Goal: Task Accomplishment & Management: Manage account settings

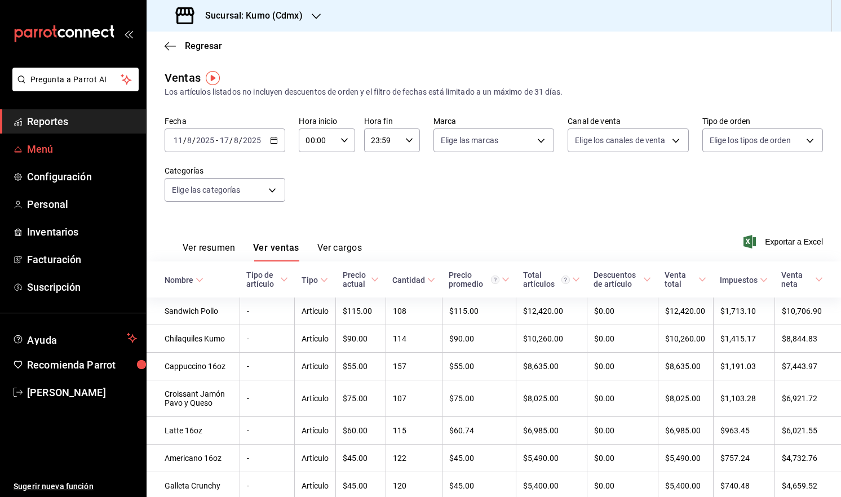
click at [48, 144] on span "Menú" at bounding box center [82, 149] width 110 height 15
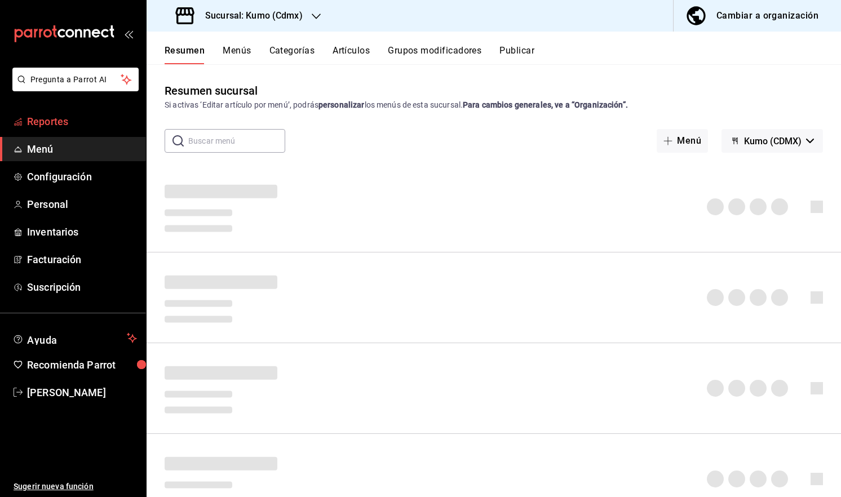
click at [72, 122] on span "Reportes" at bounding box center [82, 121] width 110 height 15
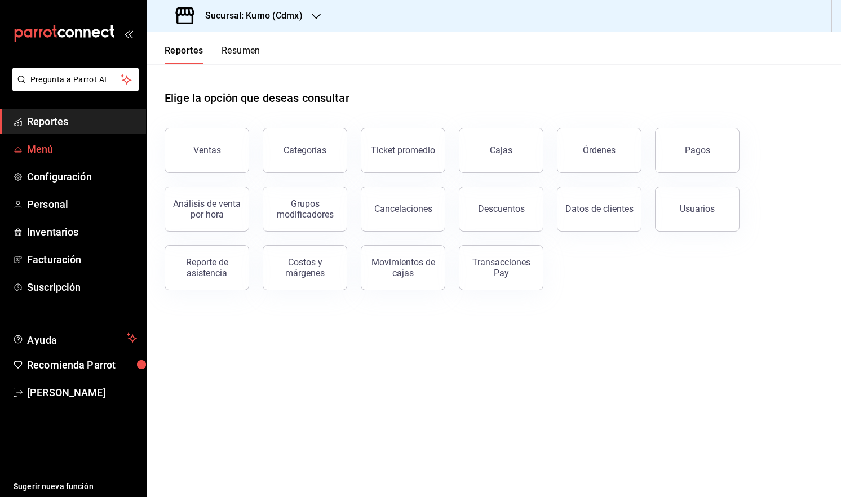
click at [32, 152] on span "Menú" at bounding box center [82, 149] width 110 height 15
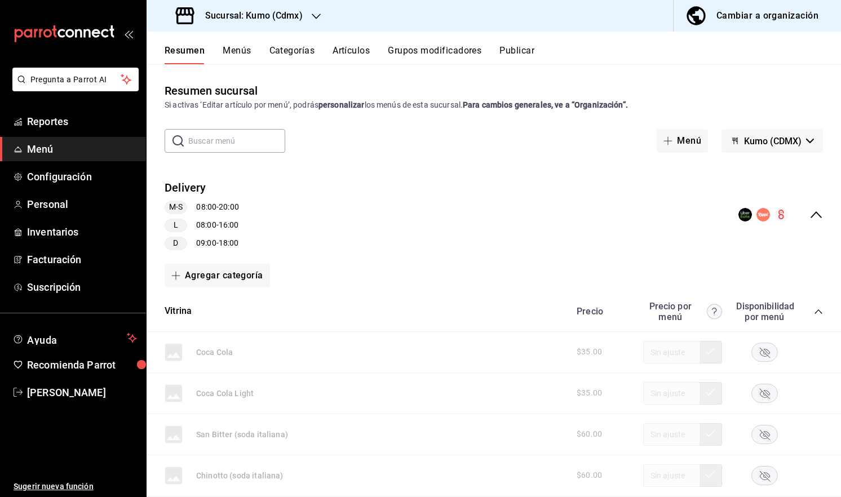
click at [223, 52] on button "Menús" at bounding box center [237, 54] width 28 height 19
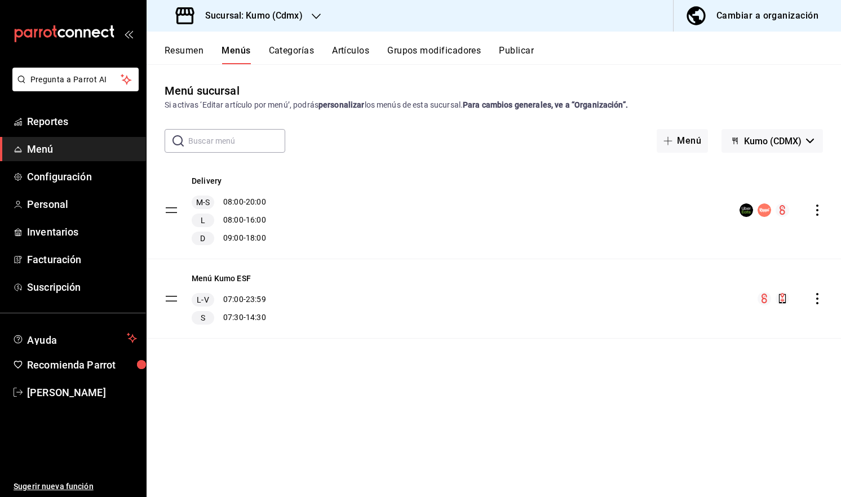
click at [351, 50] on button "Artículos" at bounding box center [350, 54] width 37 height 19
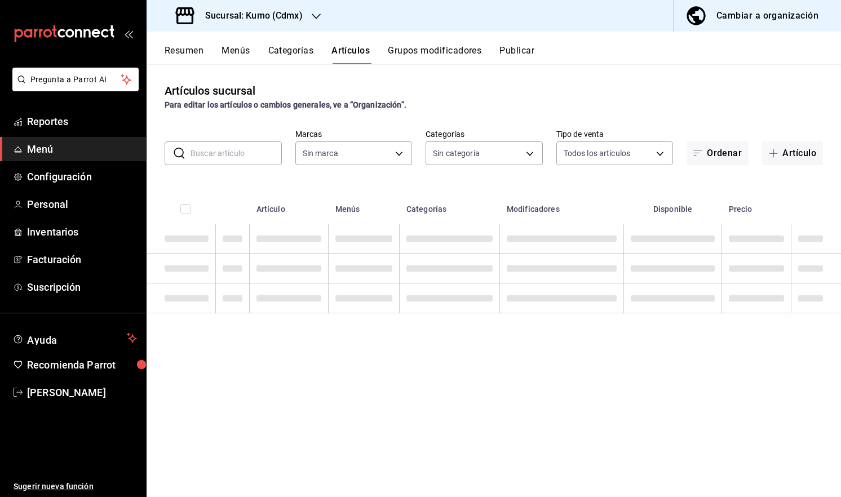
type input "9d845042-2171-4989-8a93-0bc62b0c7bc0,0c79309e-074a-4431-bc95-6adba44f9e05"
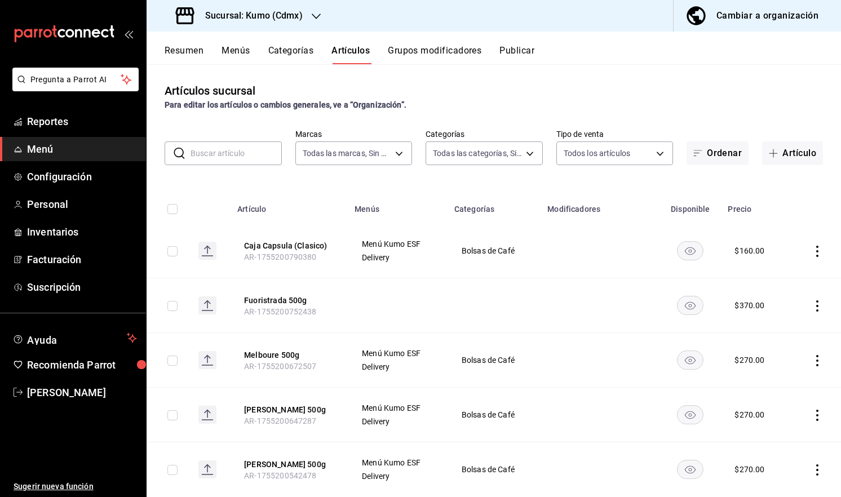
type input "6cd894ba-4760-4512-9cf4-b8805c5689ad,4da60699-e012-4214-81d8-d40da1a27943,672d6…"
click at [259, 163] on input "text" at bounding box center [236, 153] width 91 height 23
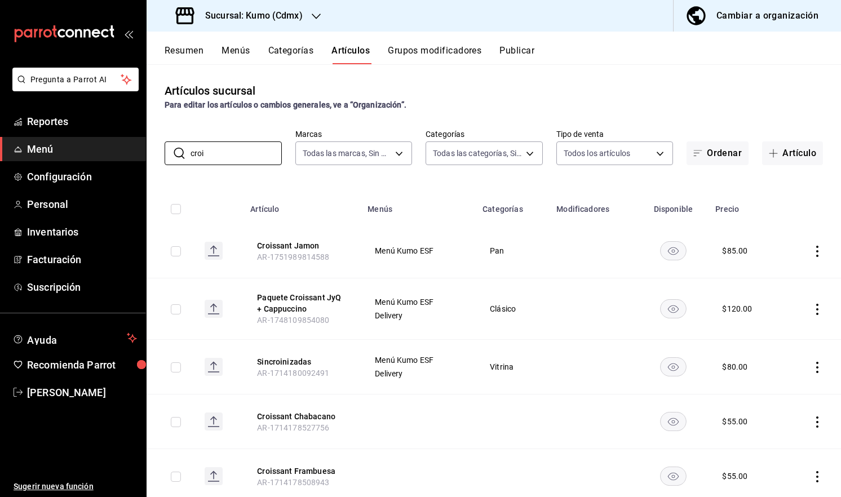
type input "croi"
click at [815, 249] on td at bounding box center [812, 251] width 57 height 55
click at [812, 249] on icon "actions" at bounding box center [817, 251] width 11 height 11
click at [767, 277] on span "Editar" at bounding box center [775, 278] width 29 height 12
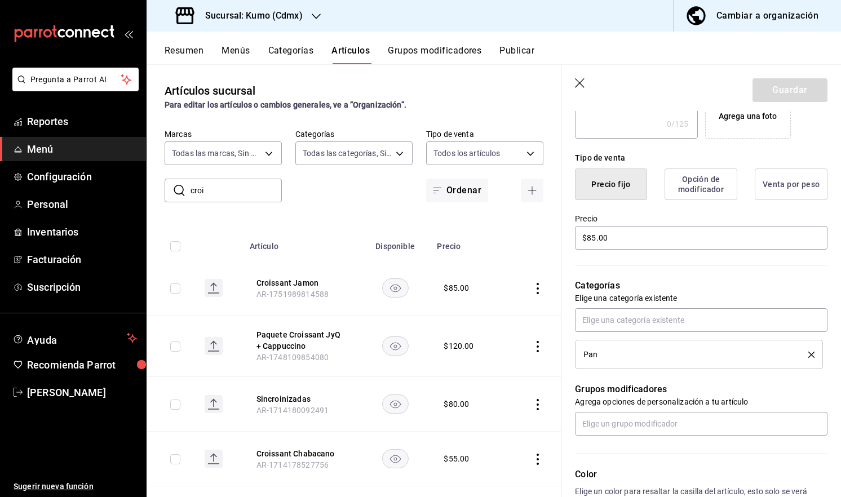
scroll to position [241, 0]
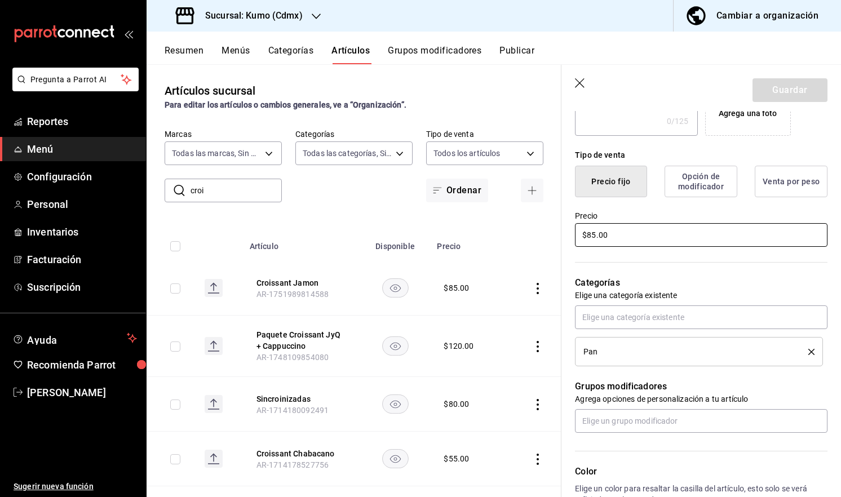
click at [594, 238] on input "$85.00" at bounding box center [701, 235] width 253 height 24
type input "$8.00"
type input "$90.00"
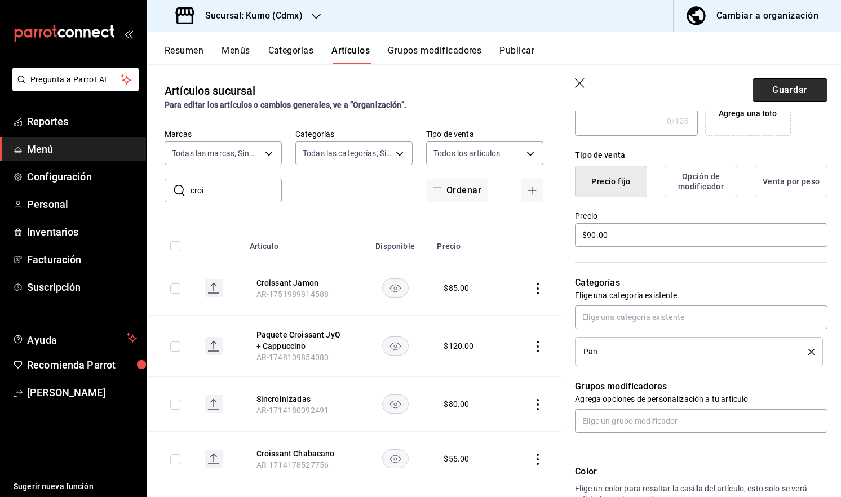
click at [780, 100] on button "Guardar" at bounding box center [790, 90] width 75 height 24
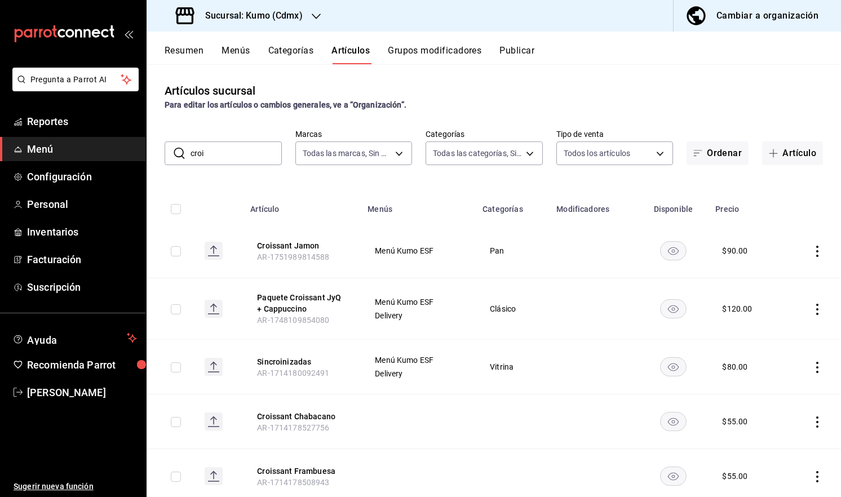
scroll to position [67, 0]
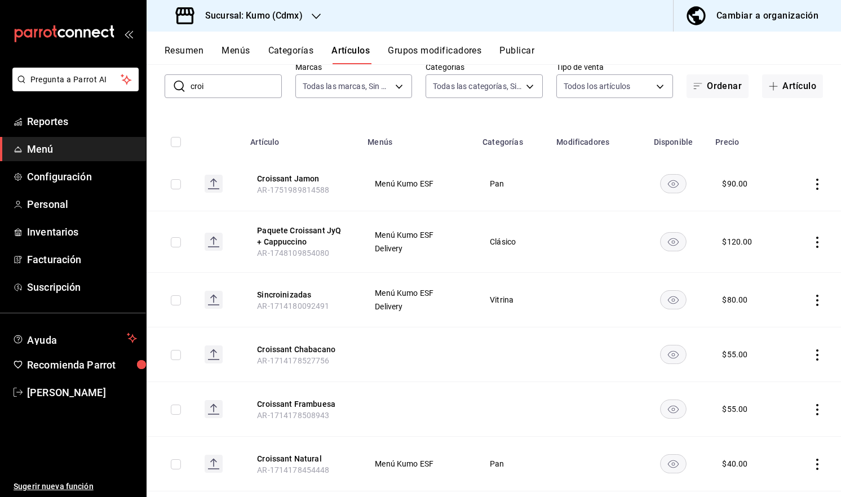
click at [662, 296] on rect "availability-product" at bounding box center [674, 300] width 26 height 19
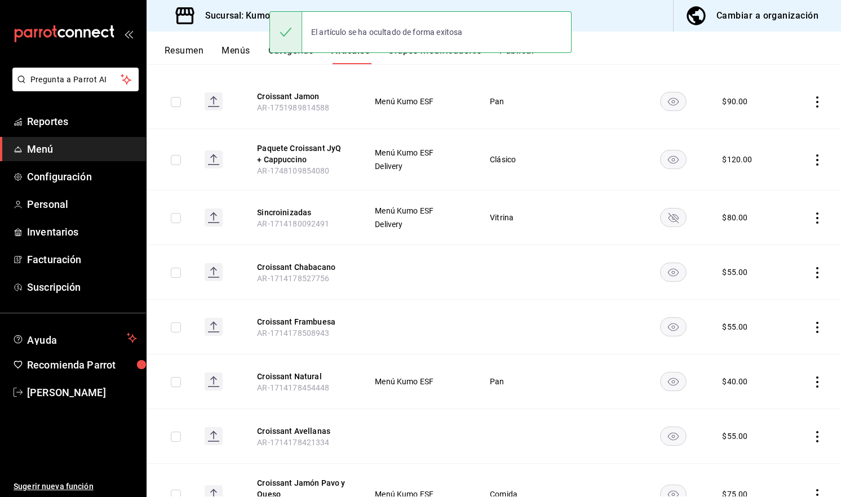
scroll to position [150, 0]
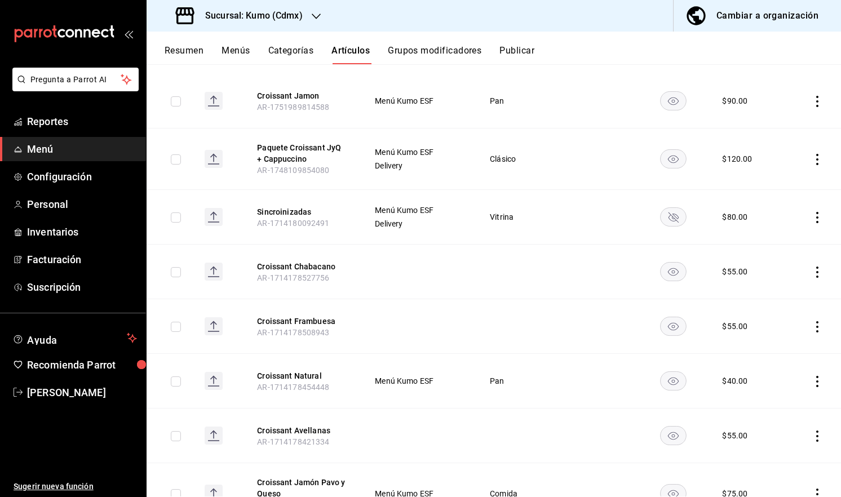
click at [670, 276] on rect "availability-product" at bounding box center [674, 272] width 26 height 19
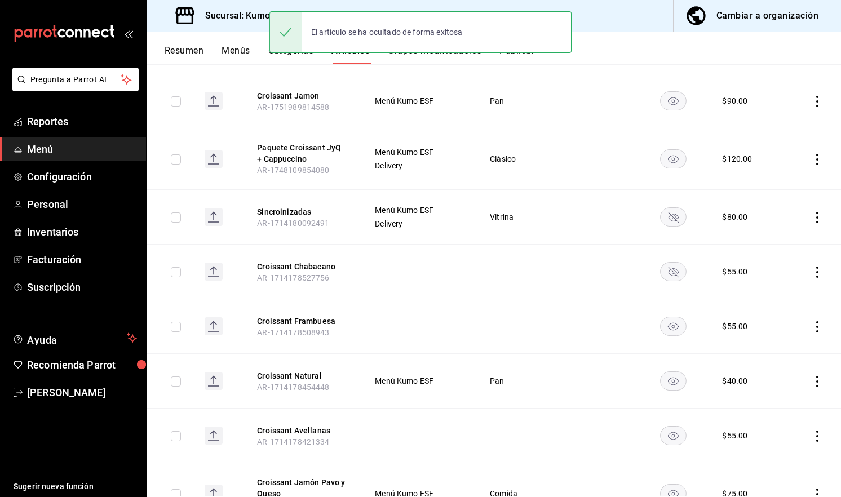
click at [671, 333] on rect "availability-product" at bounding box center [674, 326] width 26 height 19
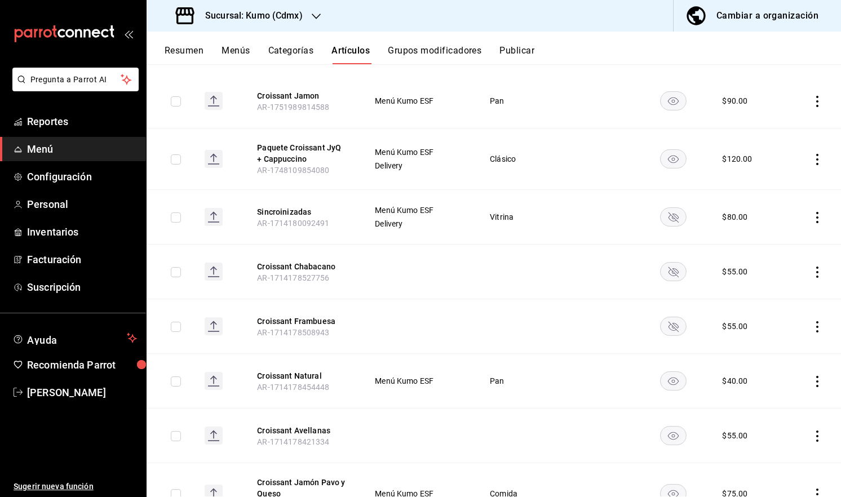
scroll to position [205, 0]
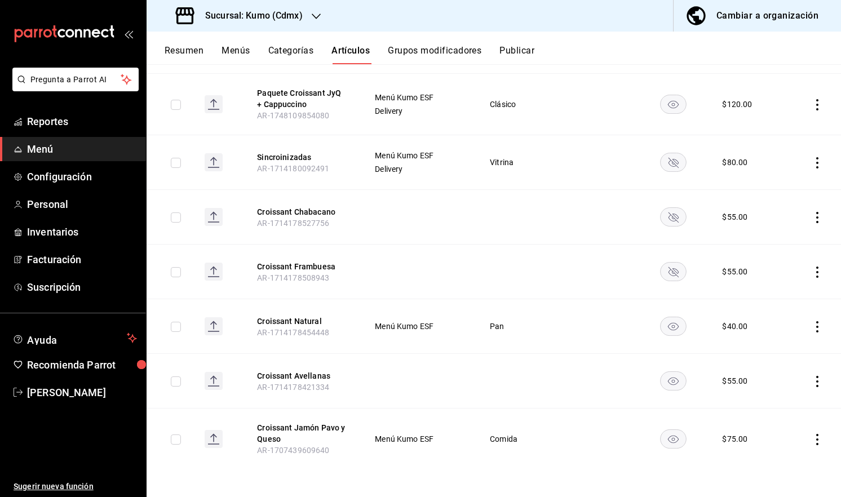
click at [669, 373] on rect "availability-product" at bounding box center [674, 381] width 26 height 19
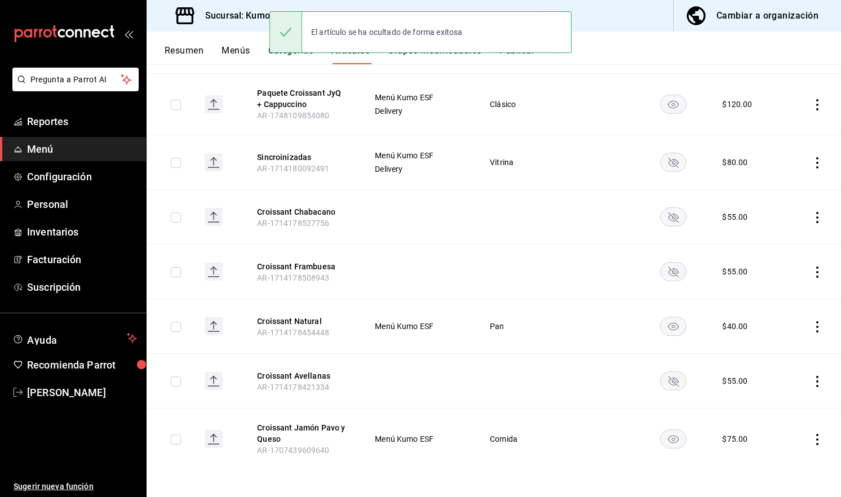
scroll to position [0, 0]
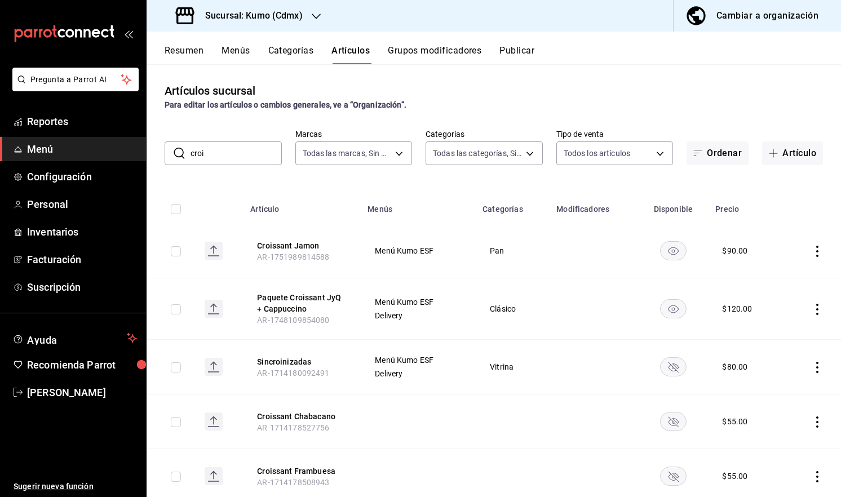
click at [229, 156] on input "croi" at bounding box center [236, 153] width 91 height 23
type input "c"
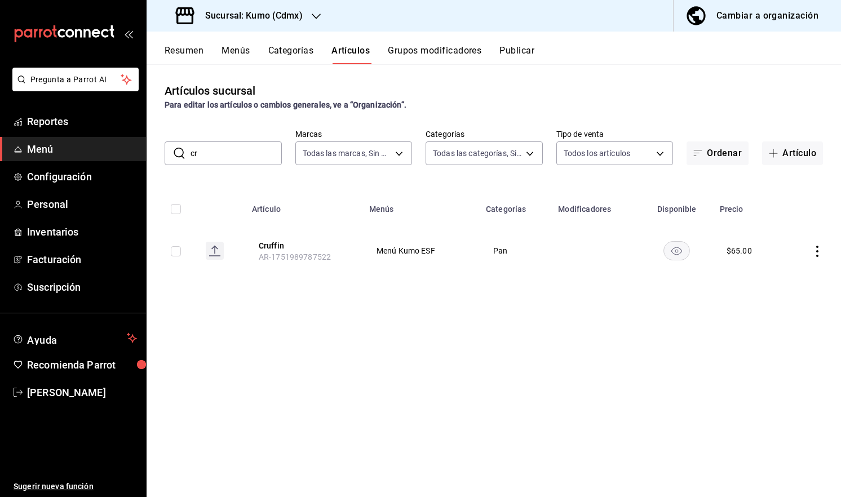
type input "c"
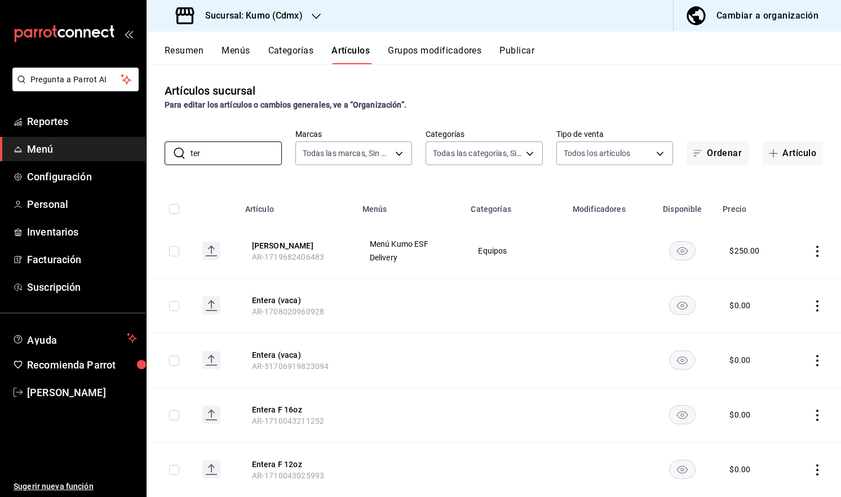
type input "ter"
click at [670, 250] on rect "availability-product" at bounding box center [683, 250] width 26 height 19
click at [797, 159] on button "Artículo" at bounding box center [792, 154] width 61 height 24
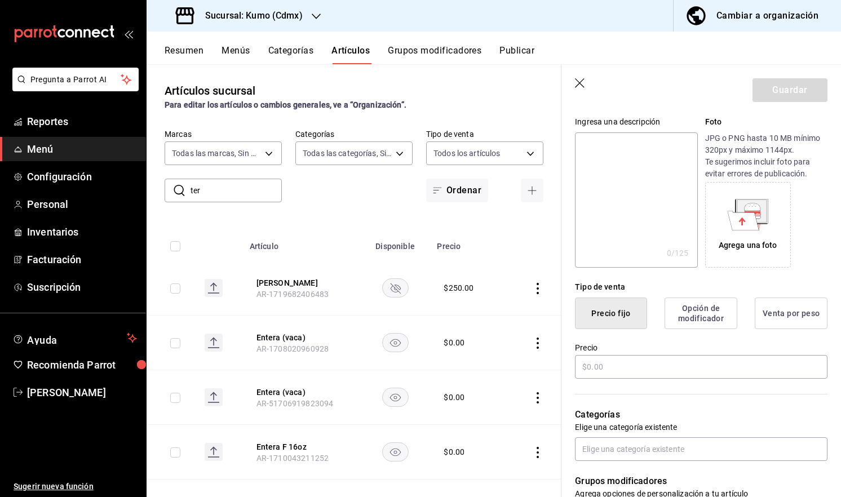
scroll to position [120, 0]
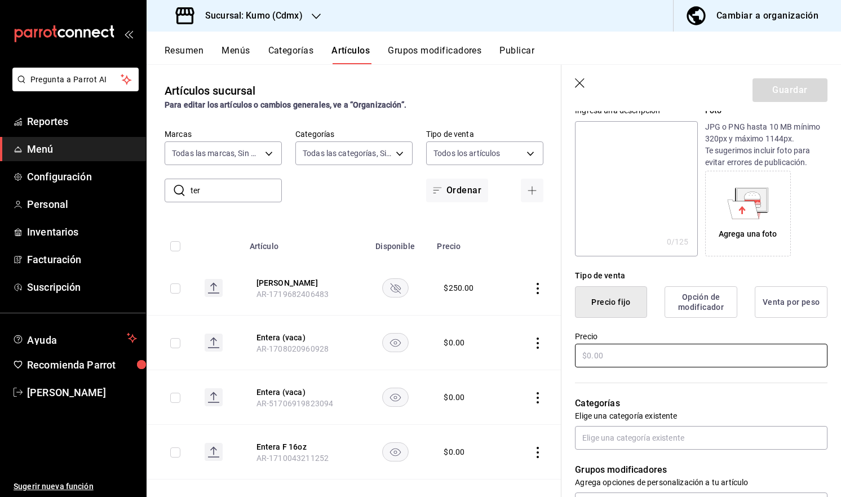
type input "[PERSON_NAME]"
click at [630, 357] on input "text" at bounding box center [701, 356] width 253 height 24
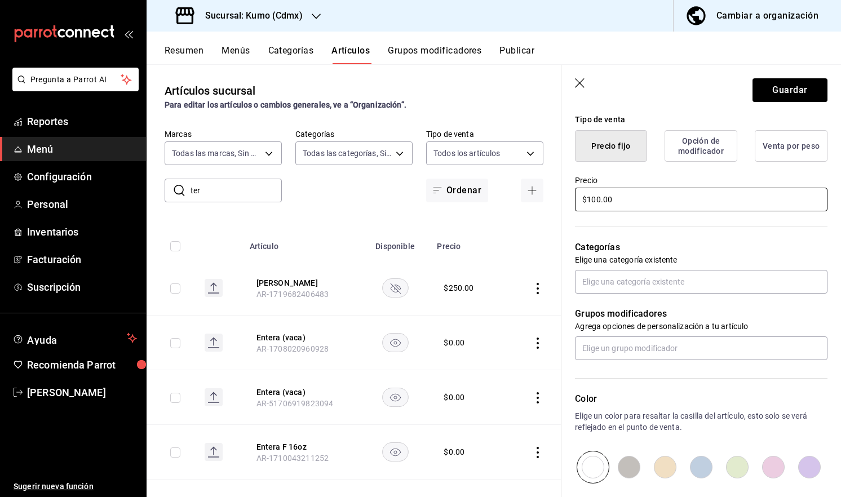
scroll to position [279, 0]
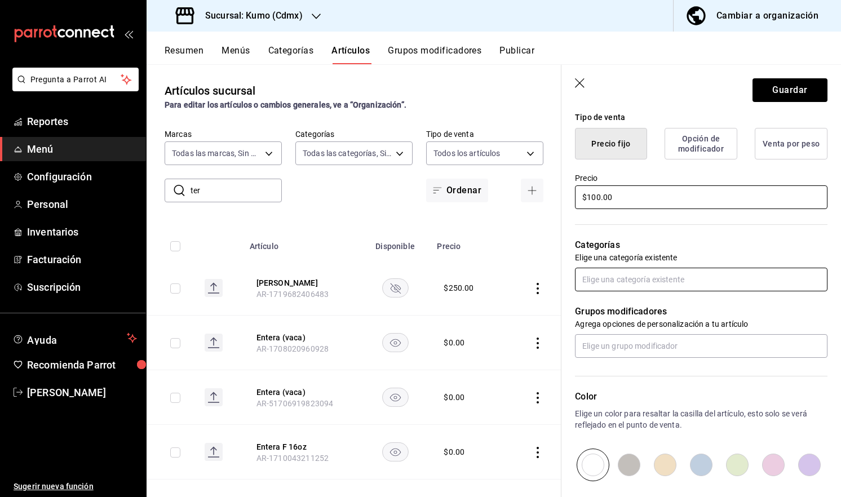
type input "$100.00"
click at [691, 268] on input "text" at bounding box center [701, 280] width 253 height 24
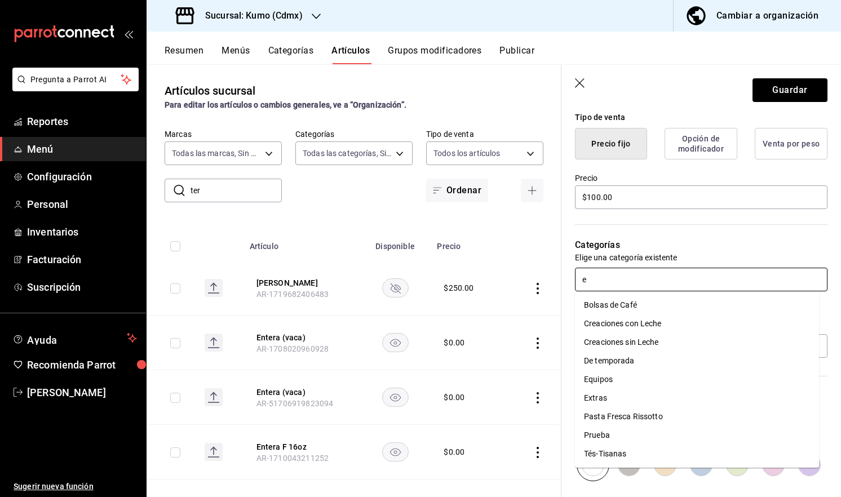
type input "eq"
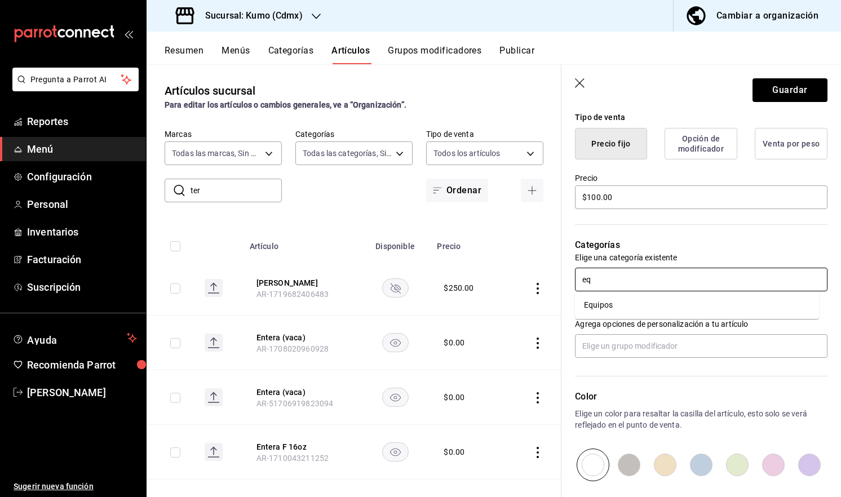
click at [612, 306] on li "Equipos" at bounding box center [697, 305] width 244 height 19
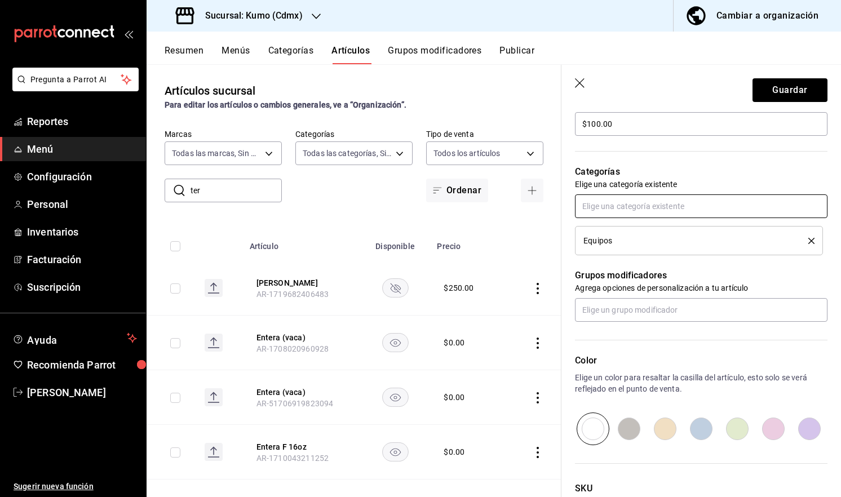
scroll to position [441, 0]
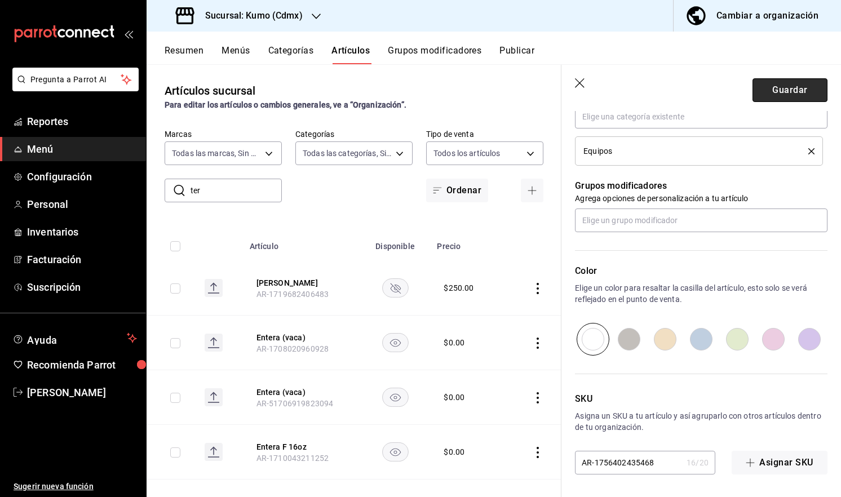
click at [785, 84] on button "Guardar" at bounding box center [790, 90] width 75 height 24
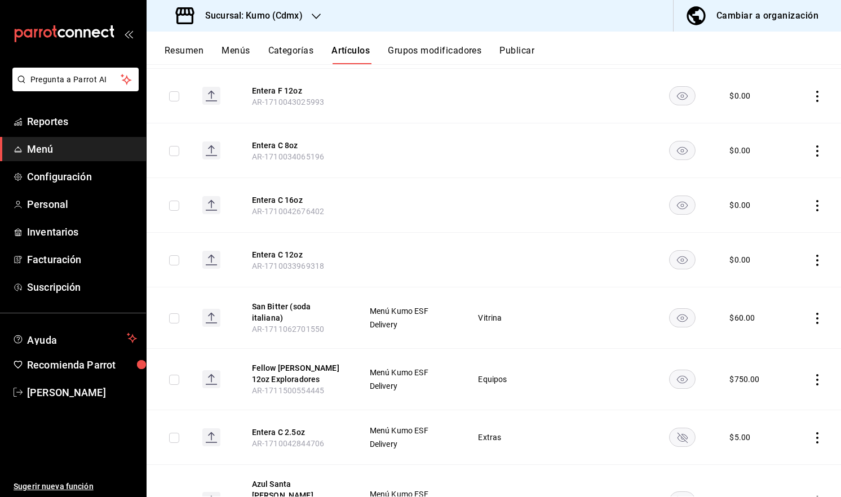
scroll to position [533, 0]
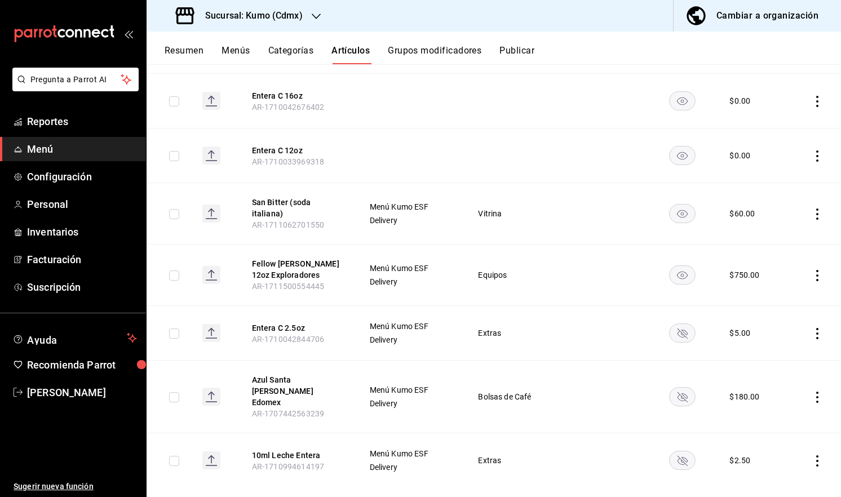
click at [681, 214] on rect "availability-product" at bounding box center [683, 213] width 26 height 19
click at [60, 231] on span "Inventarios" at bounding box center [82, 231] width 110 height 15
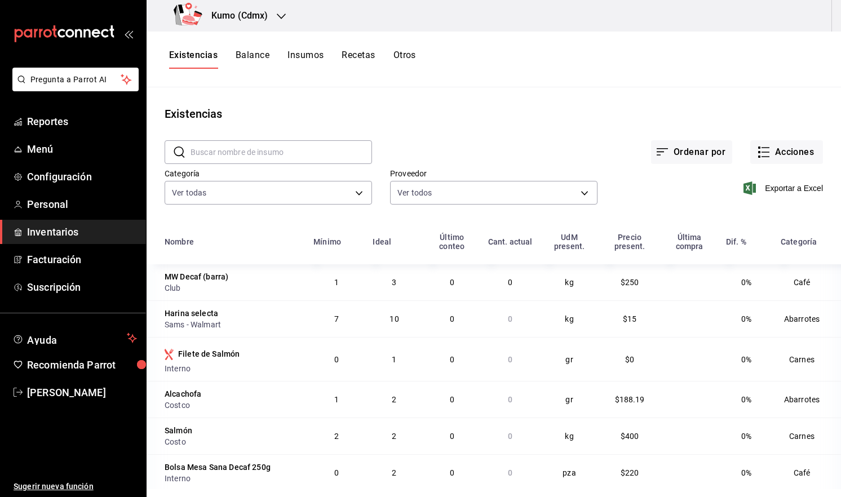
click at [257, 61] on button "Balance" at bounding box center [253, 59] width 34 height 19
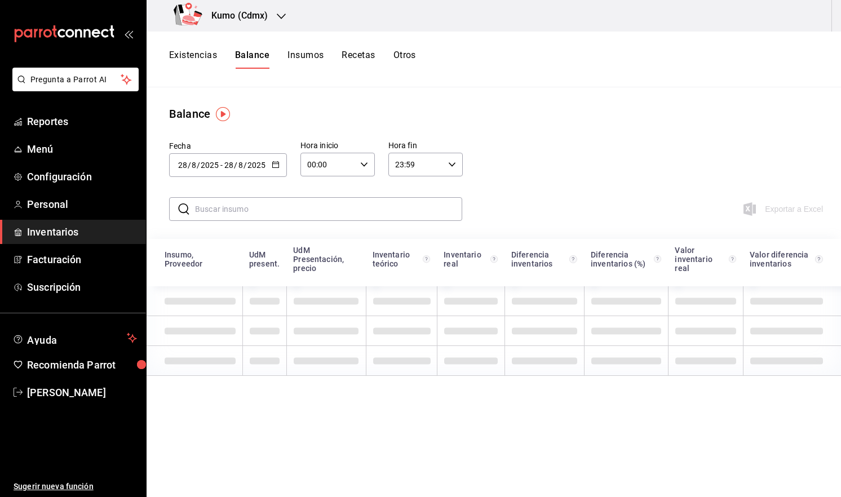
click at [188, 51] on button "Existencias" at bounding box center [193, 59] width 48 height 19
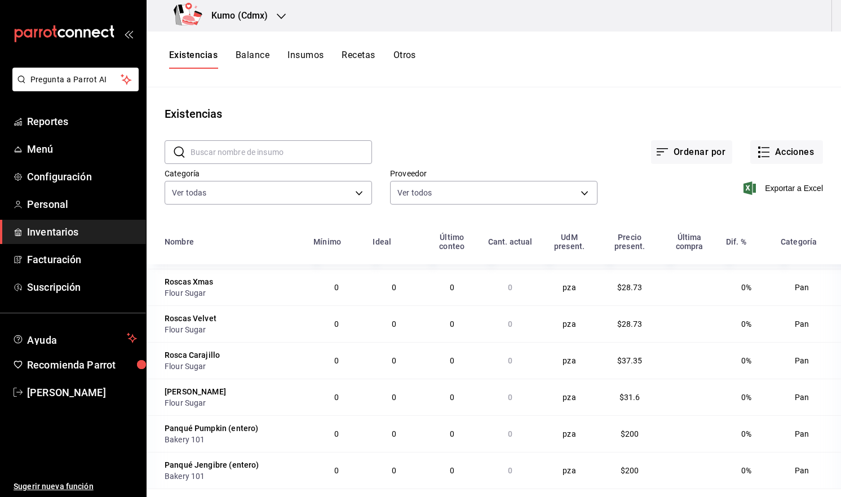
scroll to position [2451, 0]
click at [313, 343] on td "0" at bounding box center [336, 361] width 59 height 37
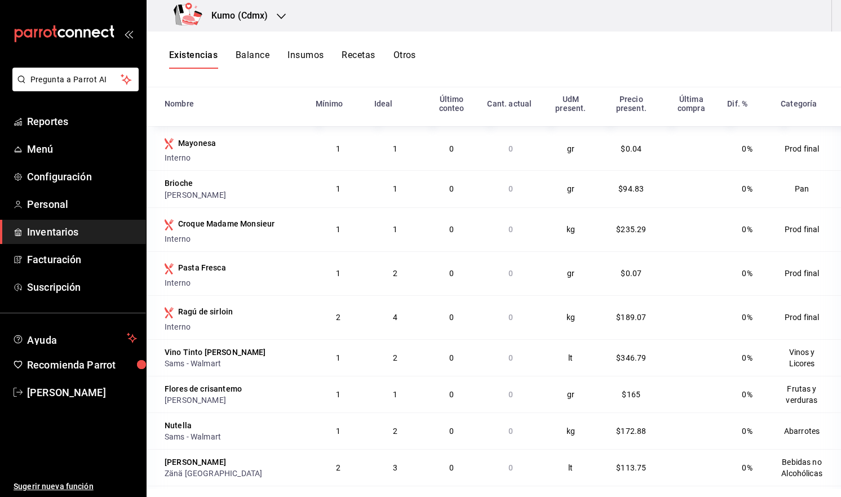
scroll to position [5380, 0]
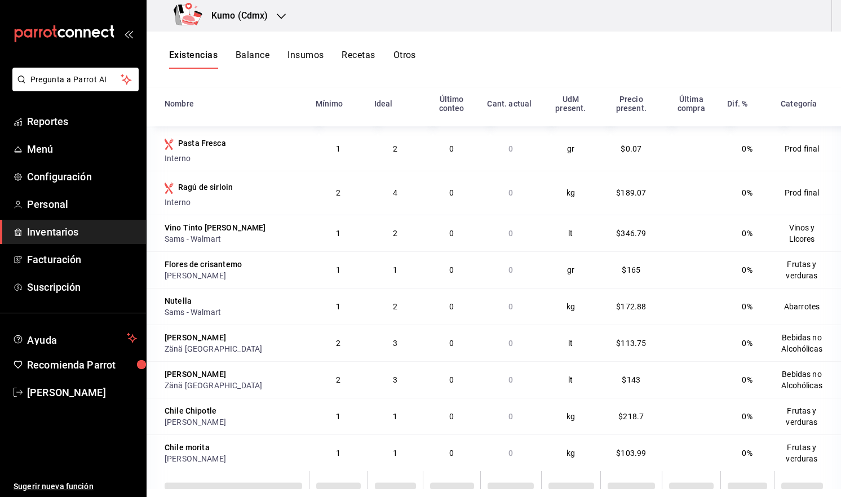
click at [255, 69] on div "Existencias Balance Insumos Recetas Otros" at bounding box center [494, 60] width 695 height 56
click at [257, 55] on div "Existencias Balance Insumos Recetas Otros" at bounding box center [494, 60] width 695 height 56
click at [257, 55] on button "Balance" at bounding box center [253, 59] width 34 height 19
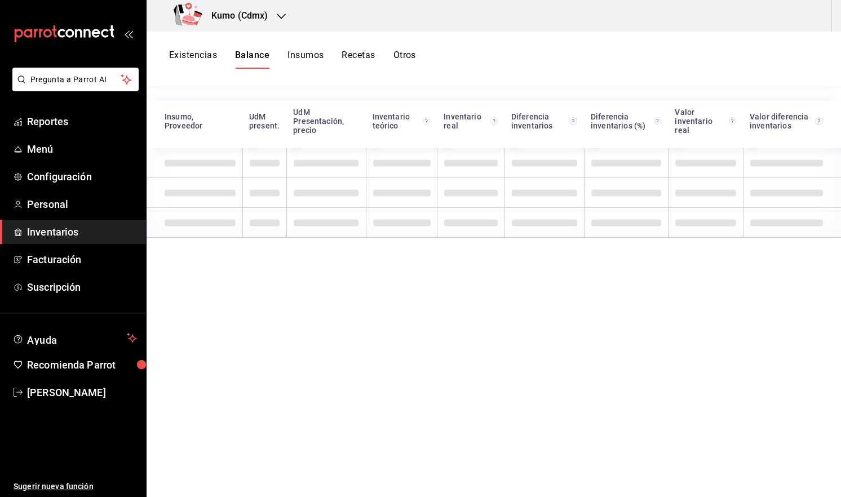
click at [264, 60] on button "Balance" at bounding box center [252, 59] width 34 height 19
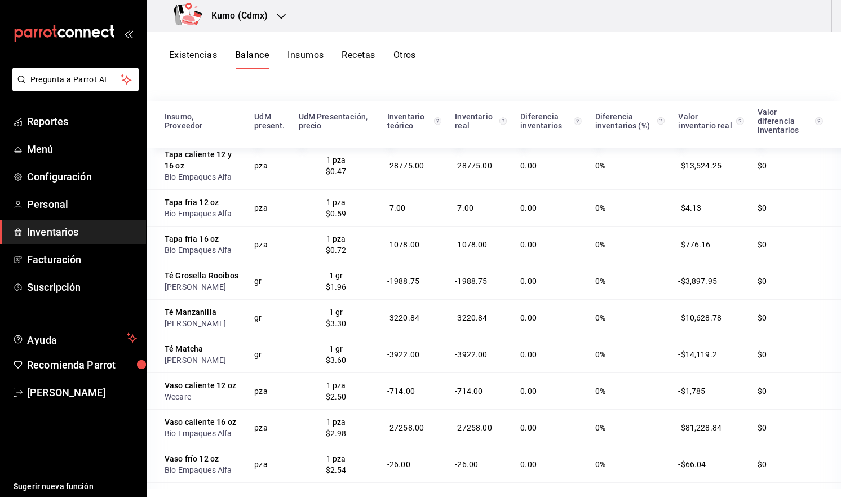
scroll to position [152, 0]
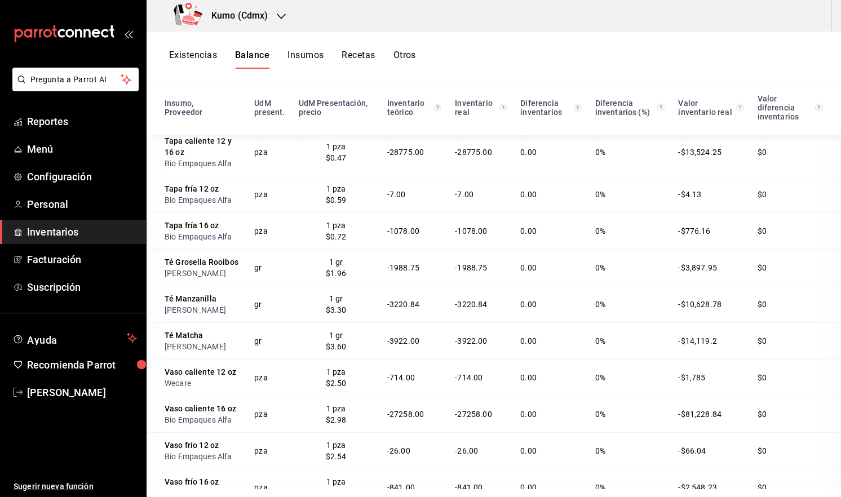
click at [314, 62] on button "Insumos" at bounding box center [306, 59] width 36 height 19
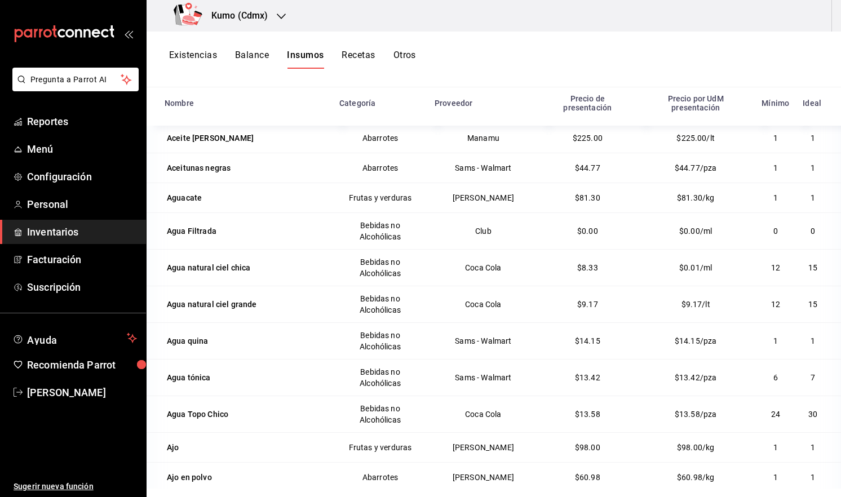
scroll to position [63, 0]
click at [361, 55] on button "Recetas" at bounding box center [358, 59] width 33 height 19
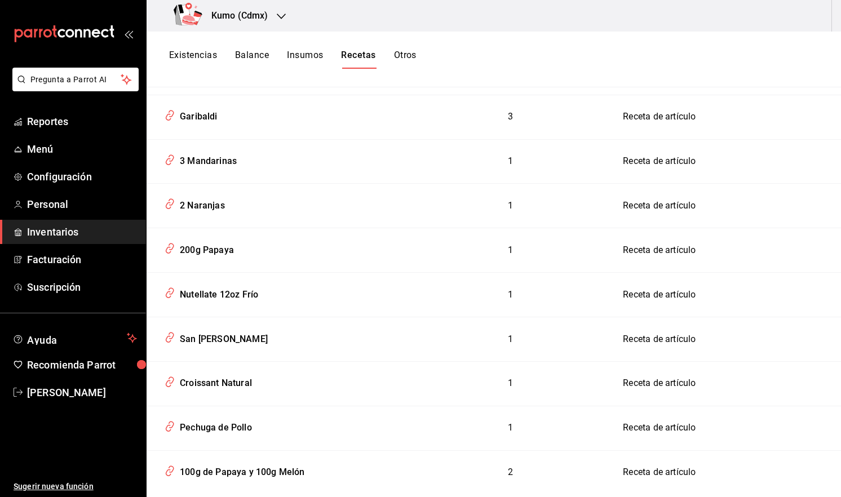
scroll to position [655, 0]
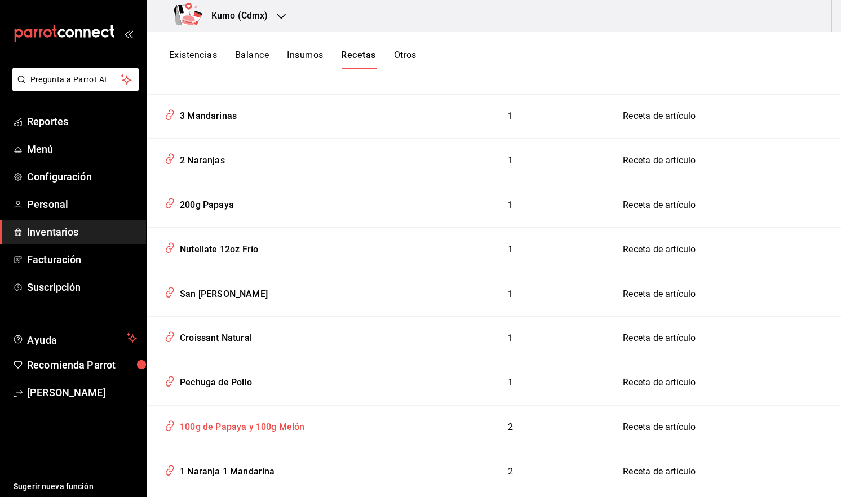
click at [173, 424] on icon "inventoriesTable" at bounding box center [170, 425] width 11 height 13
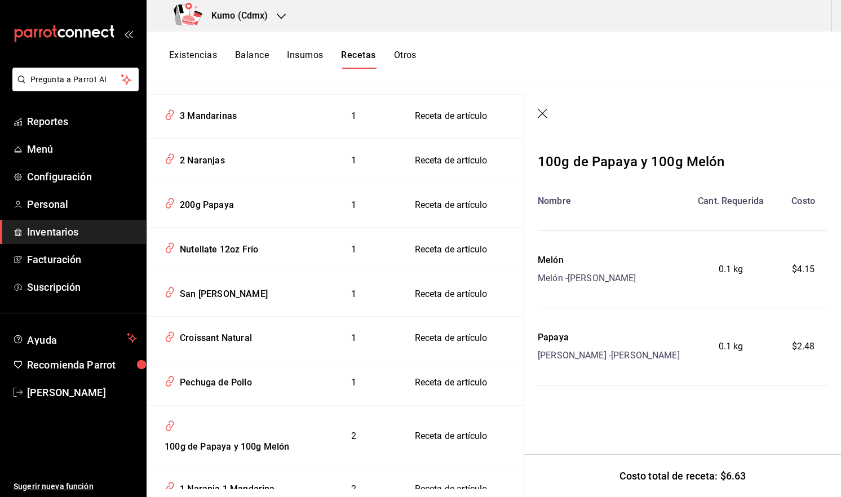
click at [540, 108] on header at bounding box center [682, 114] width 317 height 38
drag, startPoint x: 546, startPoint y: 117, endPoint x: 421, endPoint y: 68, distance: 134.9
click at [421, 68] on div "Kumo (Cdmx) Existencias Balance Insumos Recetas Otros Recetas ​ ​ Tipo de recet…" at bounding box center [494, 244] width 695 height 489
click at [413, 62] on button "Otros" at bounding box center [405, 59] width 23 height 19
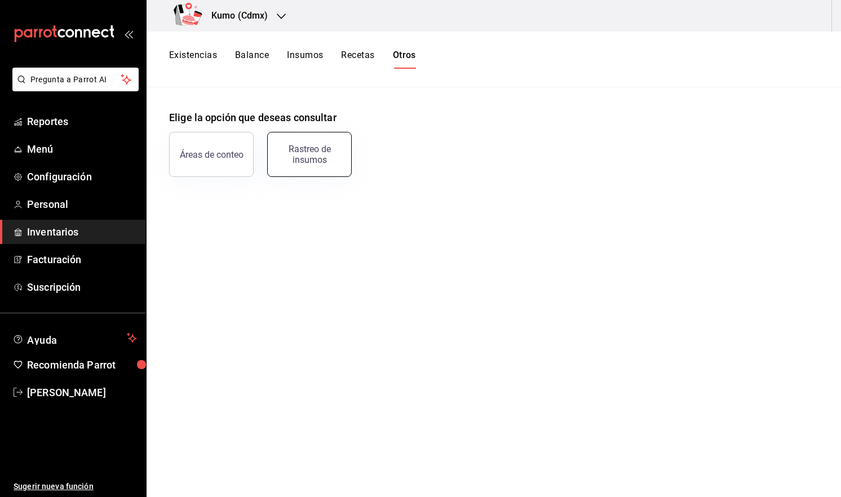
click at [322, 146] on div "Rastreo de insumos" at bounding box center [310, 154] width 70 height 21
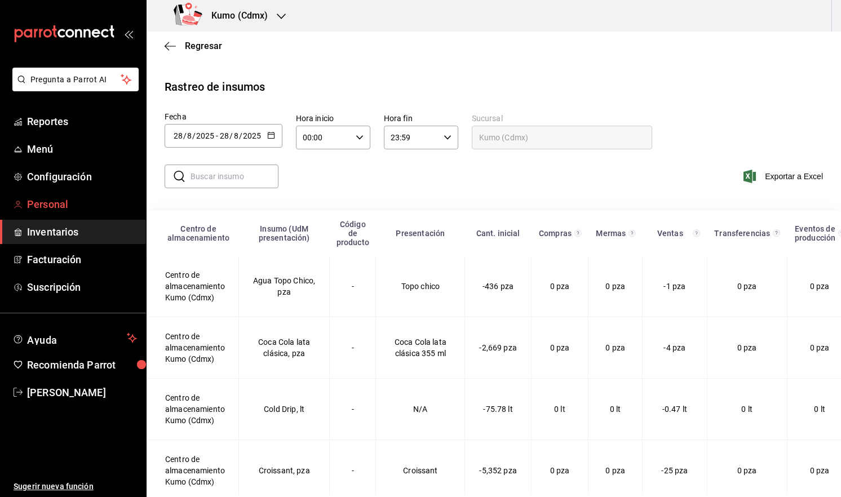
click at [48, 202] on span "Personal" at bounding box center [82, 204] width 110 height 15
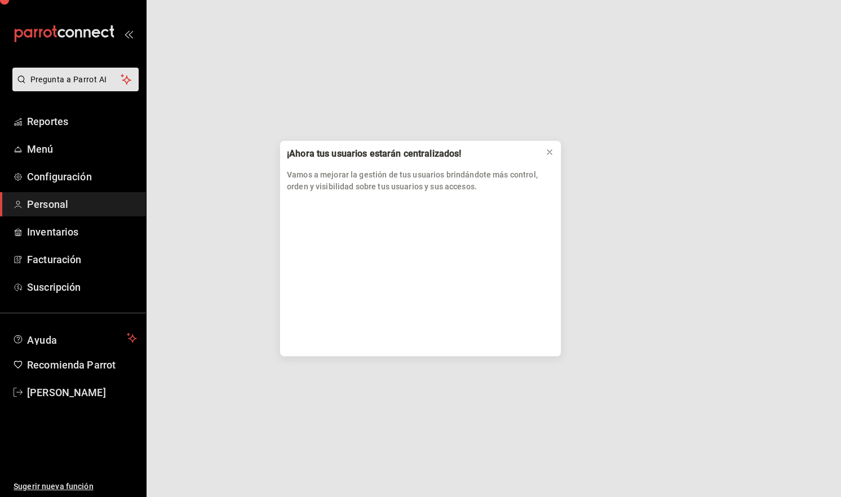
click at [48, 202] on div "¡Ahora tus usuarios estarán centralizados! Vamos a mejorar la gestión de tus us…" at bounding box center [420, 248] width 841 height 497
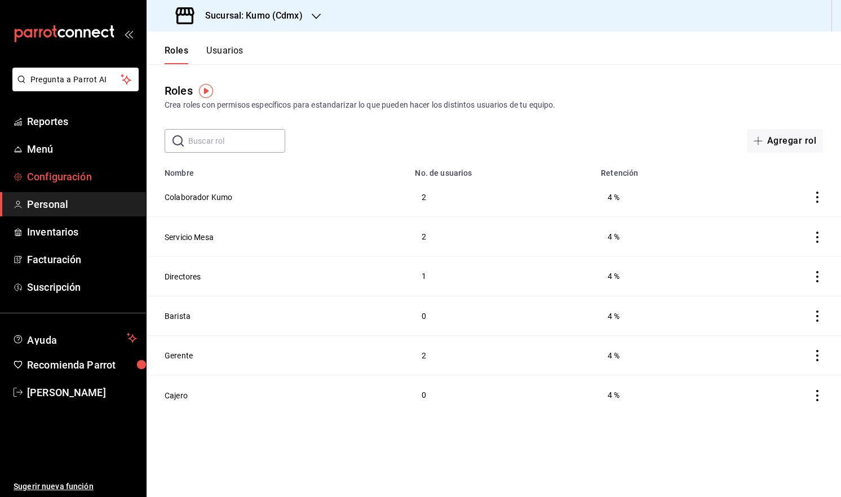
click at [50, 173] on span "Configuración" at bounding box center [82, 176] width 110 height 15
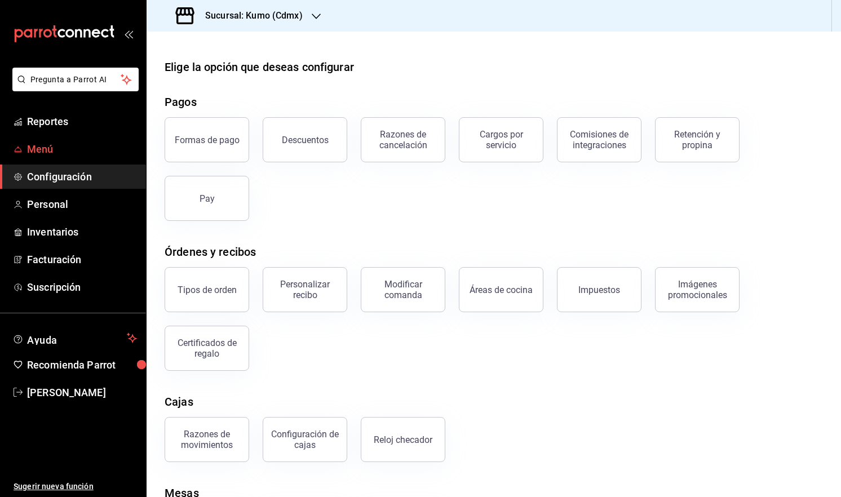
click at [79, 141] on link "Menú" at bounding box center [73, 149] width 146 height 24
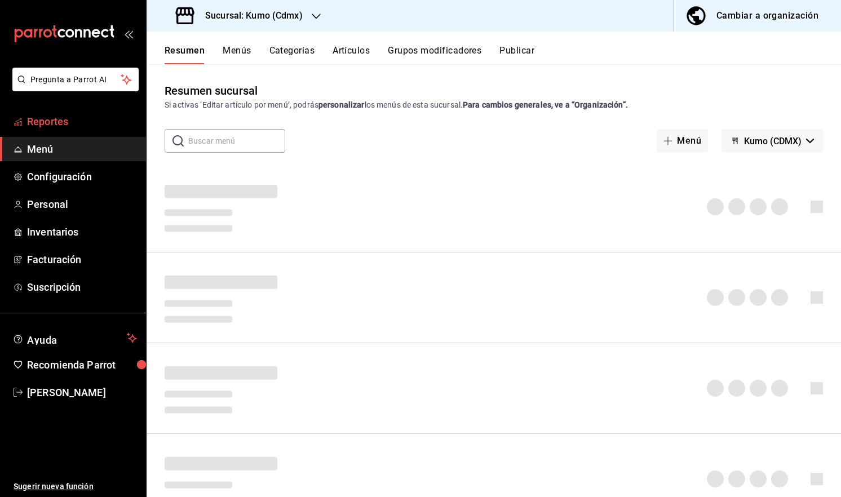
click at [63, 122] on span "Reportes" at bounding box center [82, 121] width 110 height 15
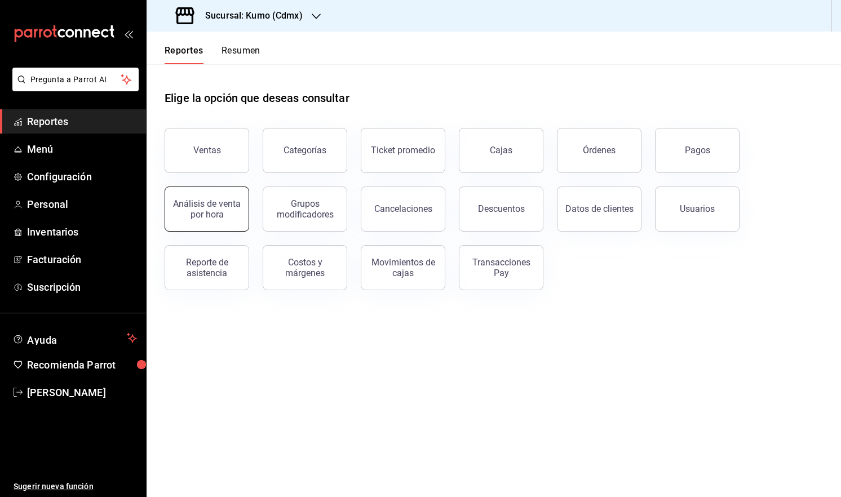
click at [225, 210] on div "Análisis de venta por hora" at bounding box center [207, 208] width 70 height 21
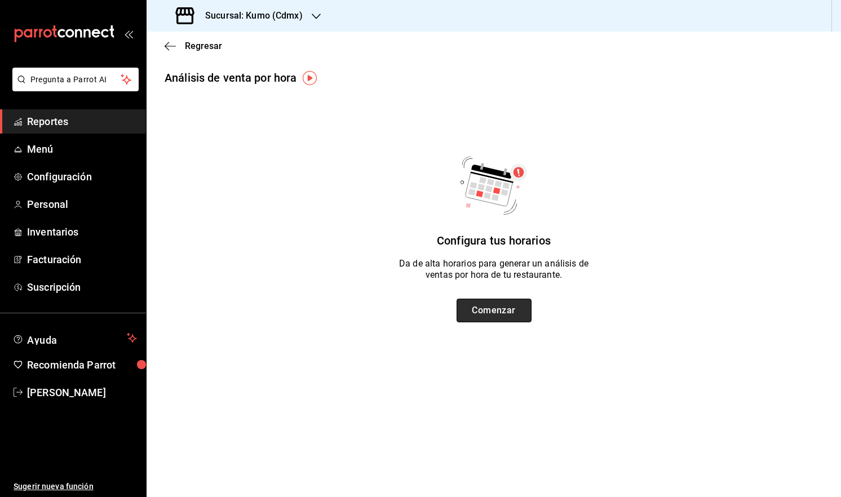
click at [499, 311] on button "Comenzar" at bounding box center [494, 311] width 75 height 24
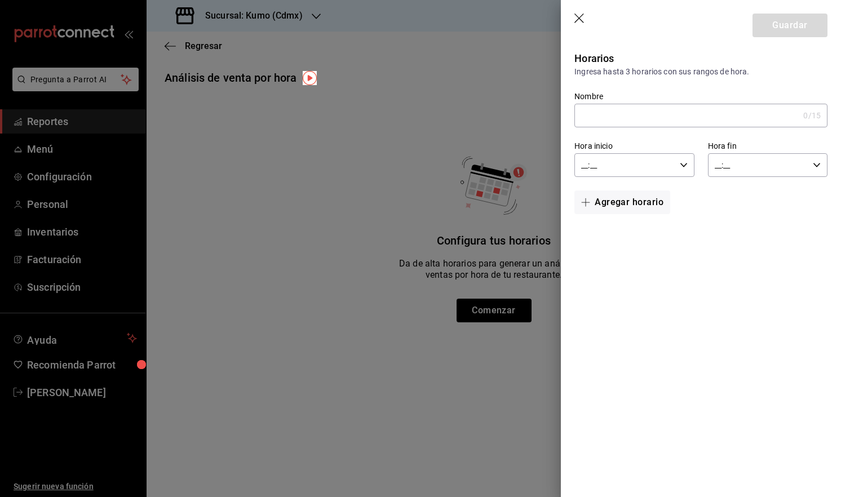
click at [576, 17] on icon "button" at bounding box center [579, 19] width 11 height 11
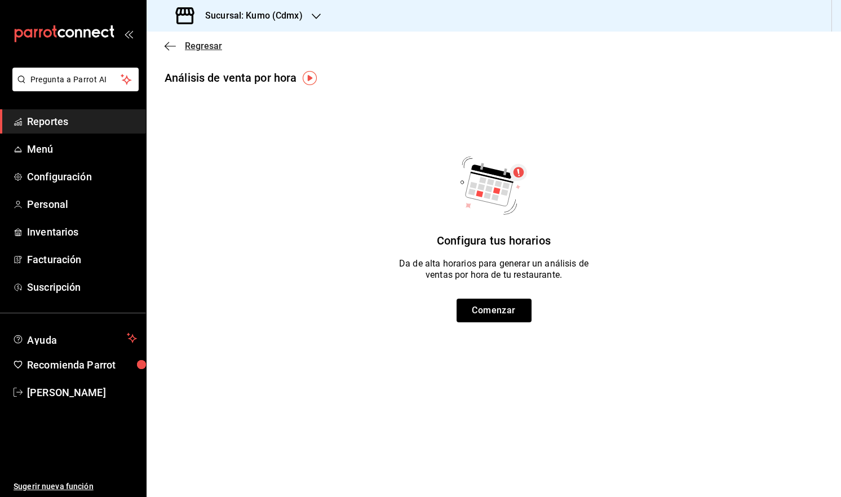
click at [168, 50] on icon "button" at bounding box center [170, 46] width 11 height 10
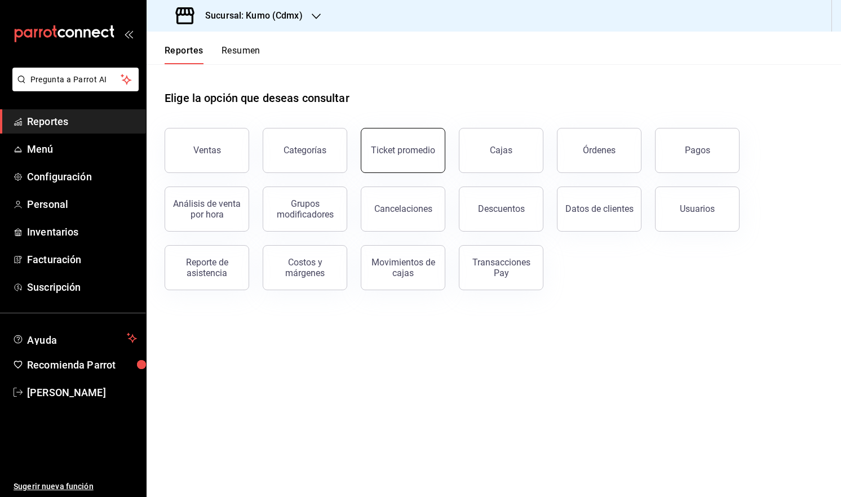
click at [426, 152] on div "Ticket promedio" at bounding box center [403, 150] width 64 height 11
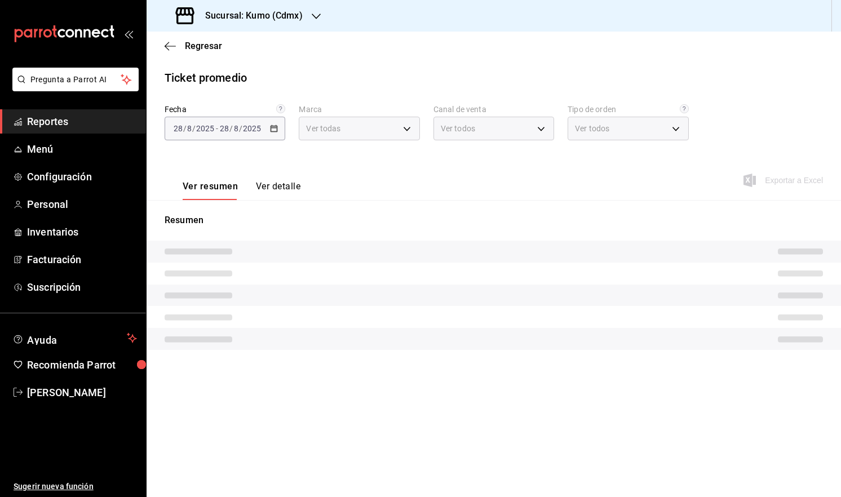
type input "9d845042-2171-4989-8a93-0bc62b0c7bc0,0c79309e-074a-4431-bc95-6adba44f9e05"
type input "PARROT,UBER_EATS,RAPPI,DIDI_FOOD,ONLINE"
type input "bf3054c3-073c-4f13-8594-0a94dc001927,54f13e36-e118-46d9-8c0e-3bde31ba1d55,b15b2…"
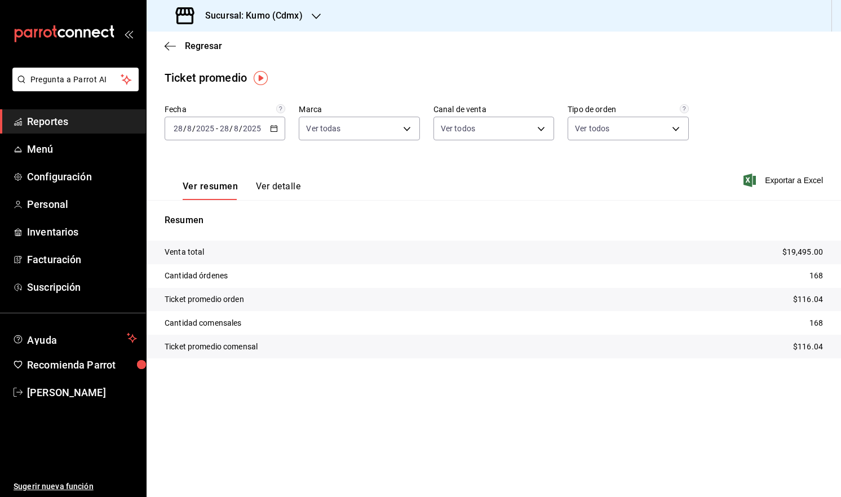
click at [285, 182] on button "Ver detalle" at bounding box center [278, 190] width 45 height 19
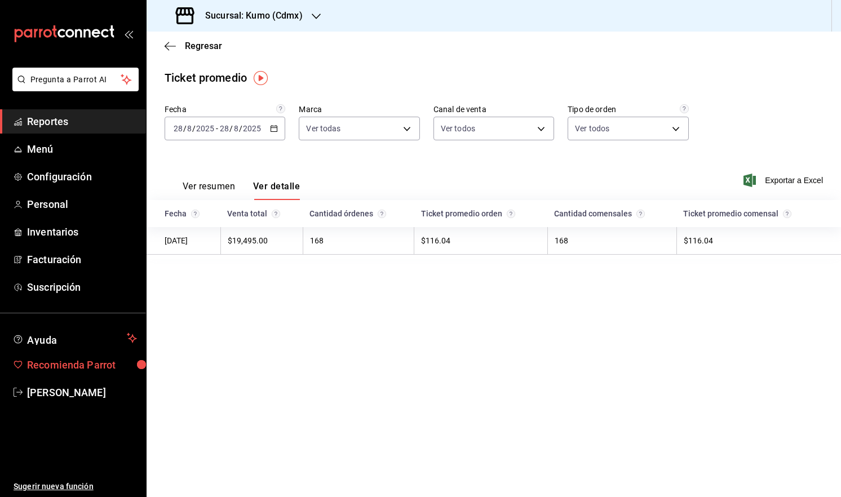
click at [95, 367] on span "Recomienda Parrot" at bounding box center [82, 364] width 110 height 15
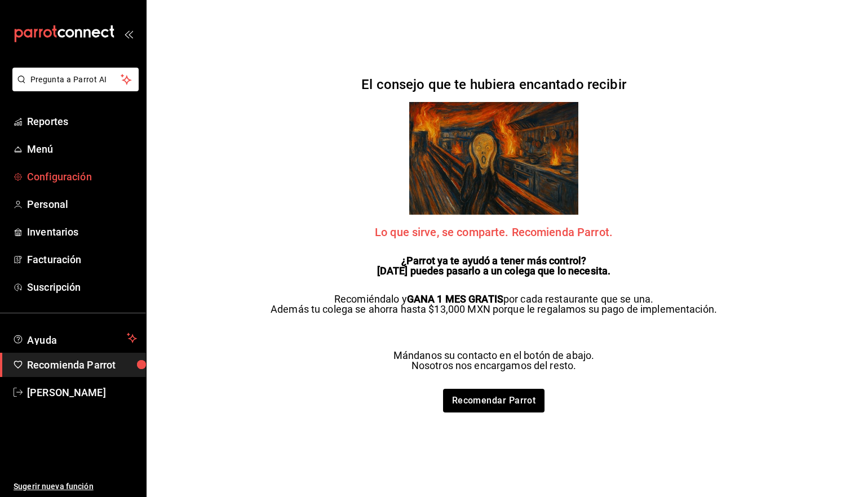
click at [68, 173] on span "Configuración" at bounding box center [82, 176] width 110 height 15
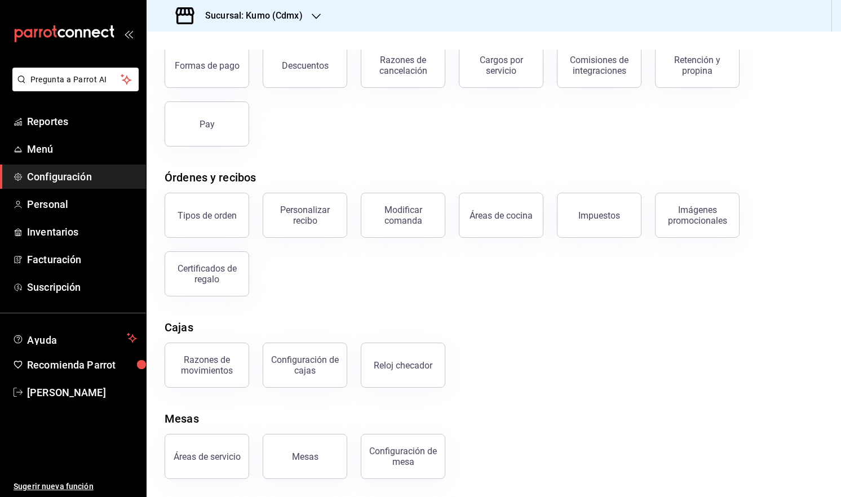
scroll to position [74, 0]
click at [213, 294] on div "Certificados de regalo" at bounding box center [200, 267] width 98 height 59
click at [221, 284] on button "Certificados de regalo" at bounding box center [207, 273] width 85 height 45
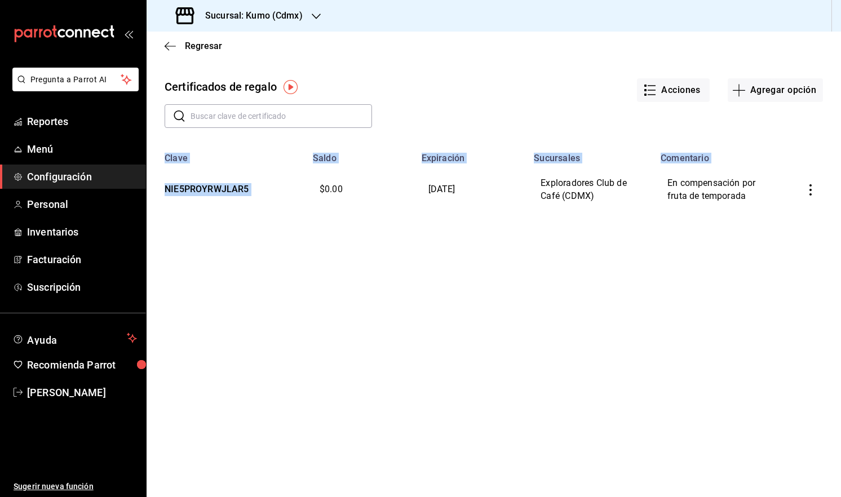
drag, startPoint x: 319, startPoint y: 186, endPoint x: 818, endPoint y: 184, distance: 499.5
click at [818, 184] on tr "NIE5PROYRWJLAR5 $0.00 [DATE] Exploradores Club de Café (CDMX) En compensación p…" at bounding box center [494, 189] width 695 height 53
click at [818, 184] on button "button" at bounding box center [810, 190] width 25 height 25
click at [765, 173] on li "Editar" at bounding box center [772, 162] width 101 height 27
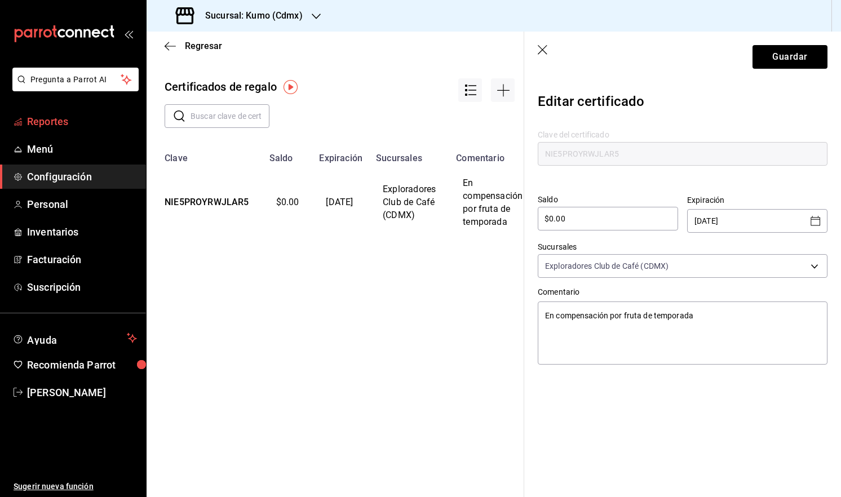
type textarea "x"
click at [30, 113] on link "Reportes" at bounding box center [73, 121] width 146 height 24
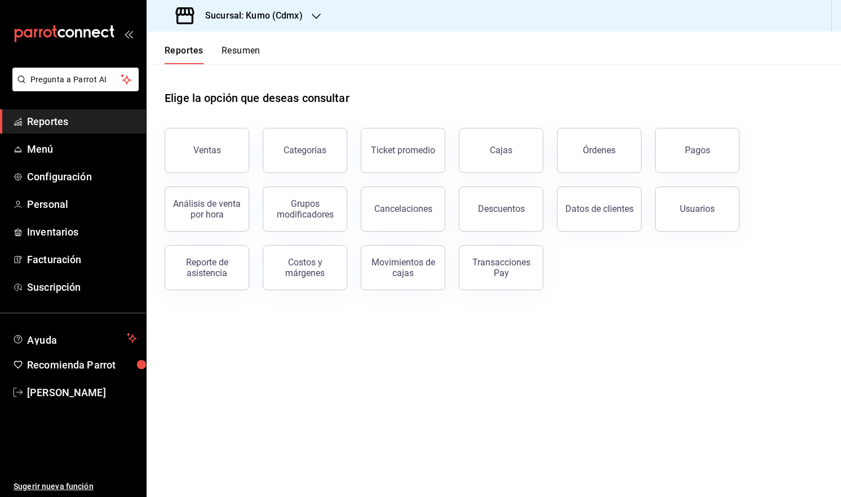
click at [249, 63] on button "Resumen" at bounding box center [241, 54] width 39 height 19
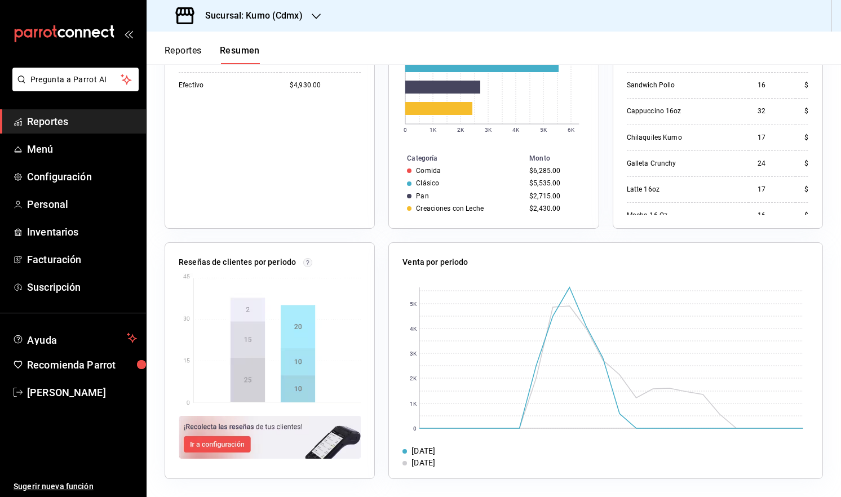
scroll to position [264, 0]
click at [305, 335] on img at bounding box center [270, 340] width 182 height 134
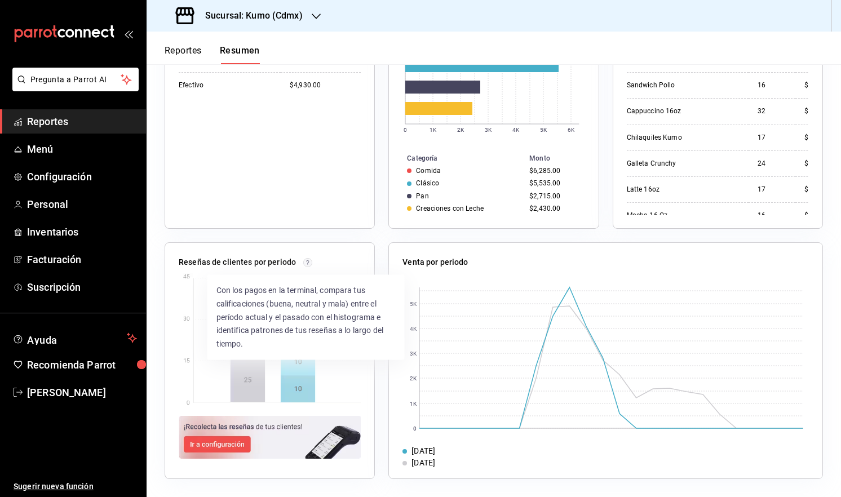
click at [306, 261] on circle at bounding box center [307, 262] width 8 height 8
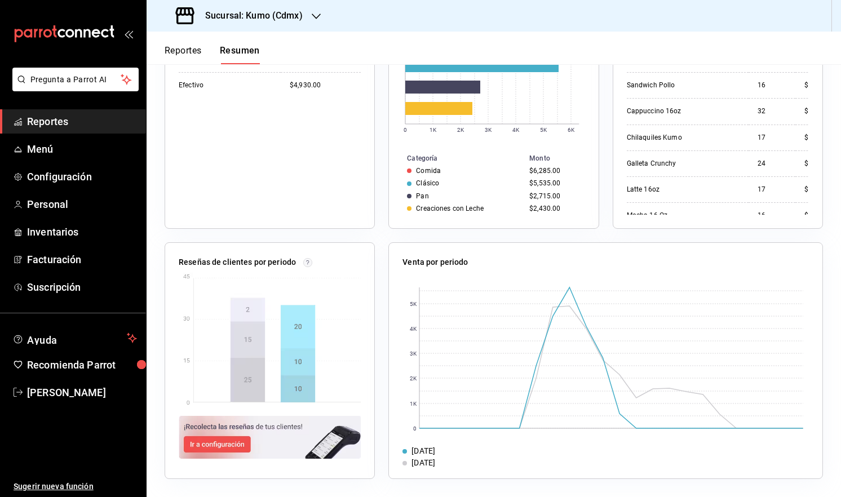
click at [233, 373] on img at bounding box center [270, 340] width 182 height 134
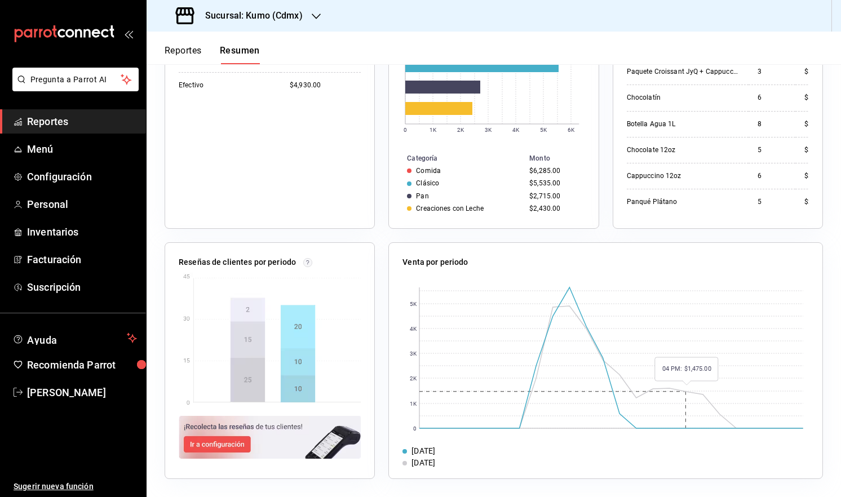
scroll to position [0, 0]
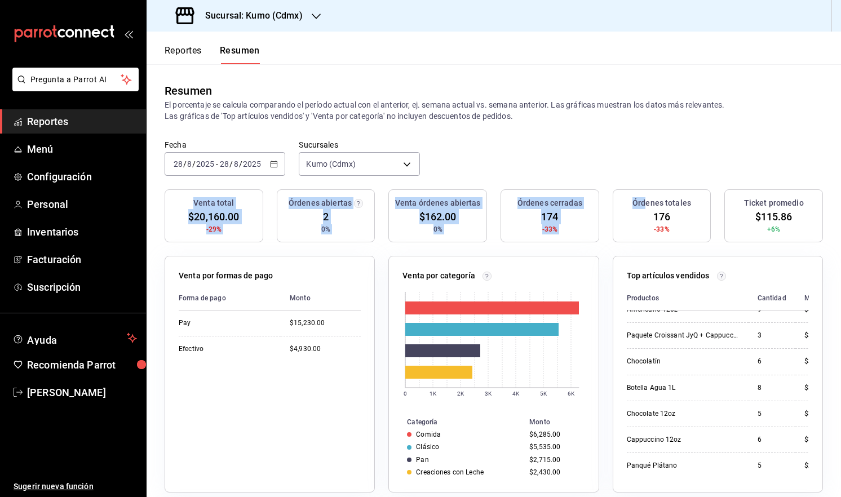
drag, startPoint x: 638, startPoint y: 190, endPoint x: 738, endPoint y: 149, distance: 108.2
click at [738, 149] on main "Resumen El porcentaje se calcula comparando el período actual con el anterior, …" at bounding box center [494, 412] width 695 height 697
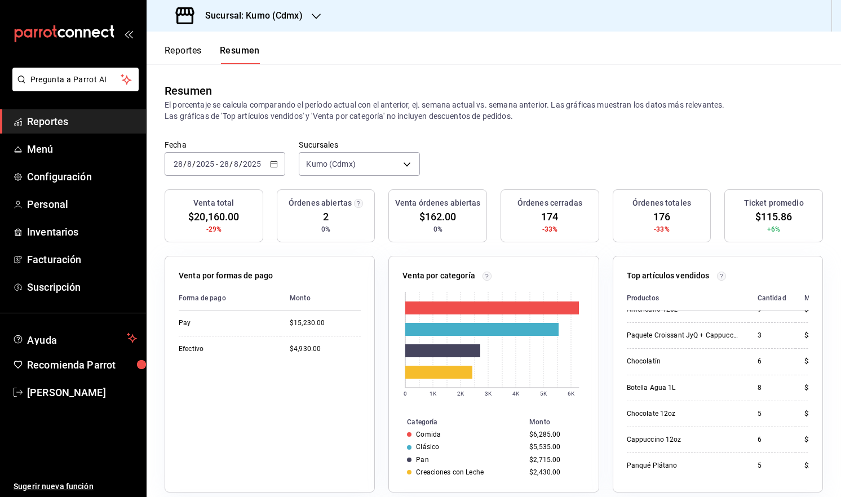
click at [738, 149] on div "Fecha [DATE] [DATE] - [DATE] [DATE] Sucursales Kumo (Cdmx) [object Object]" at bounding box center [494, 165] width 695 height 50
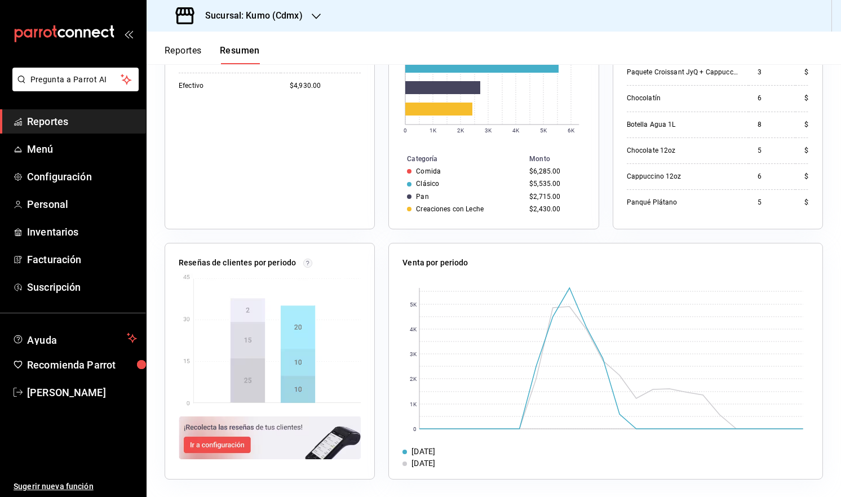
scroll to position [264, 0]
click at [254, 305] on img at bounding box center [270, 340] width 182 height 134
